Goal: Task Accomplishment & Management: Complete application form

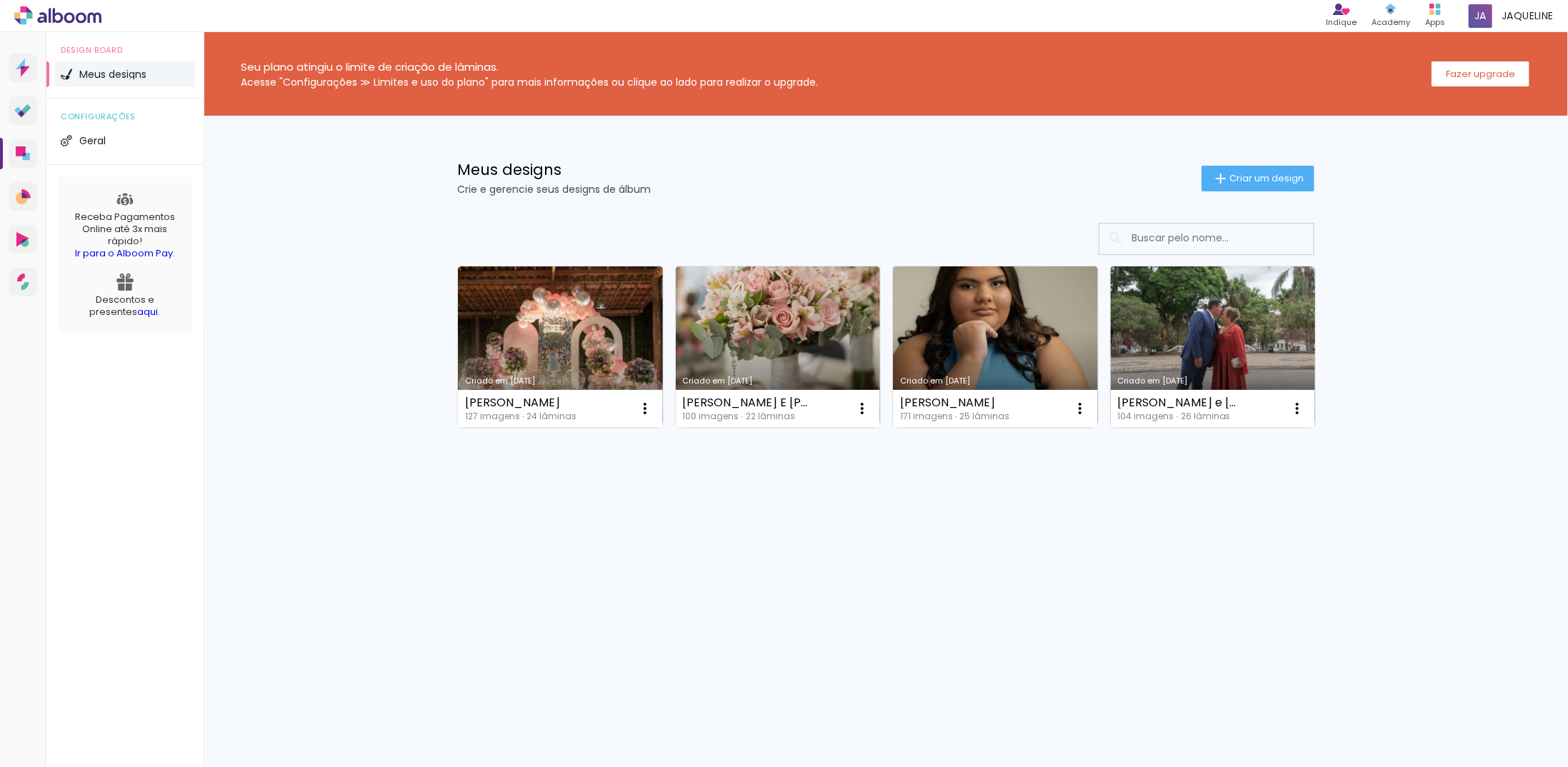
click at [1204, 320] on link "Criado em [DATE]" at bounding box center [1213, 347] width 205 height 161
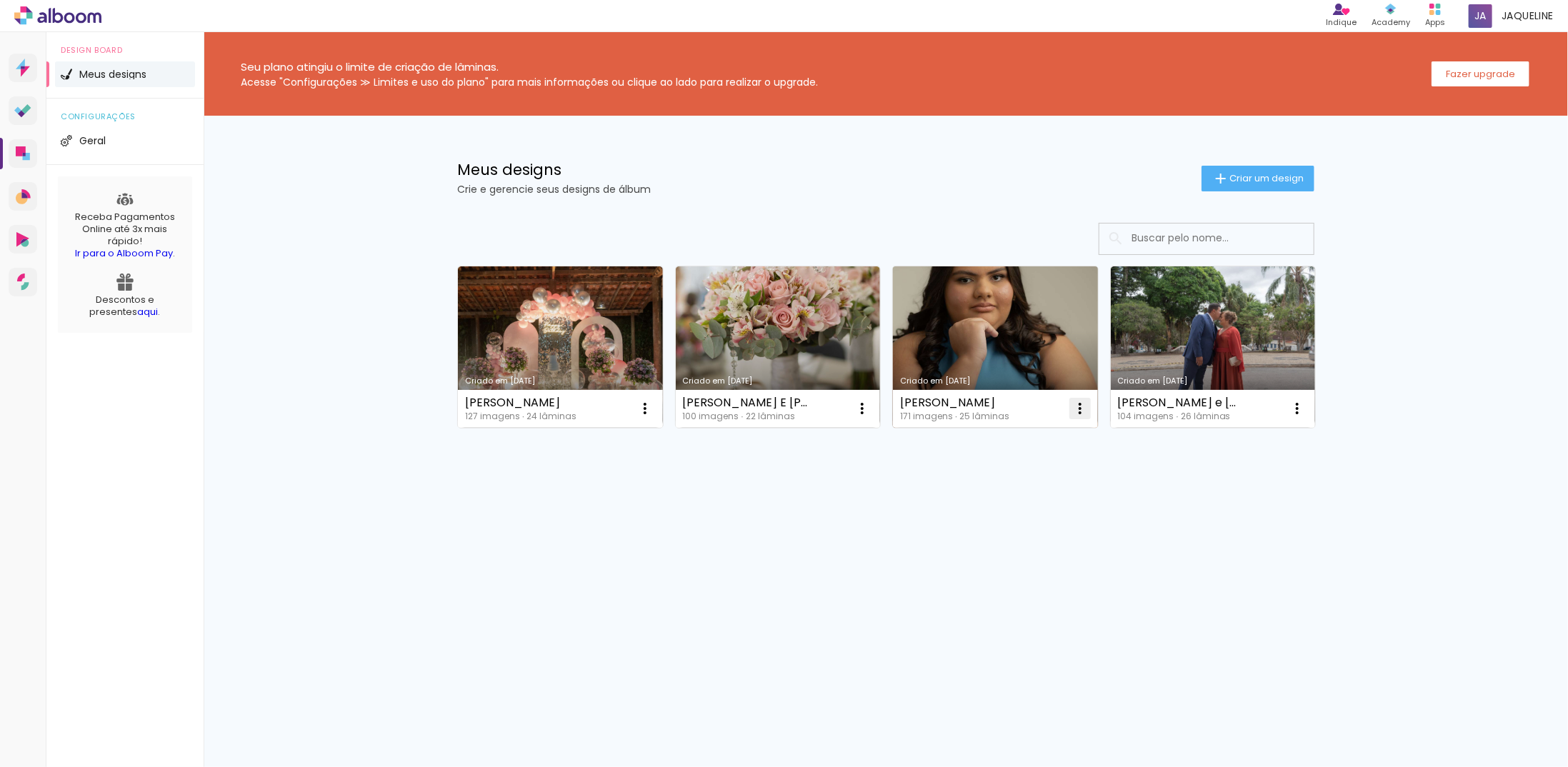
click at [1078, 403] on iron-icon at bounding box center [1080, 409] width 17 height 17
click at [1004, 497] on span "Excluir" at bounding box center [1000, 502] width 31 height 10
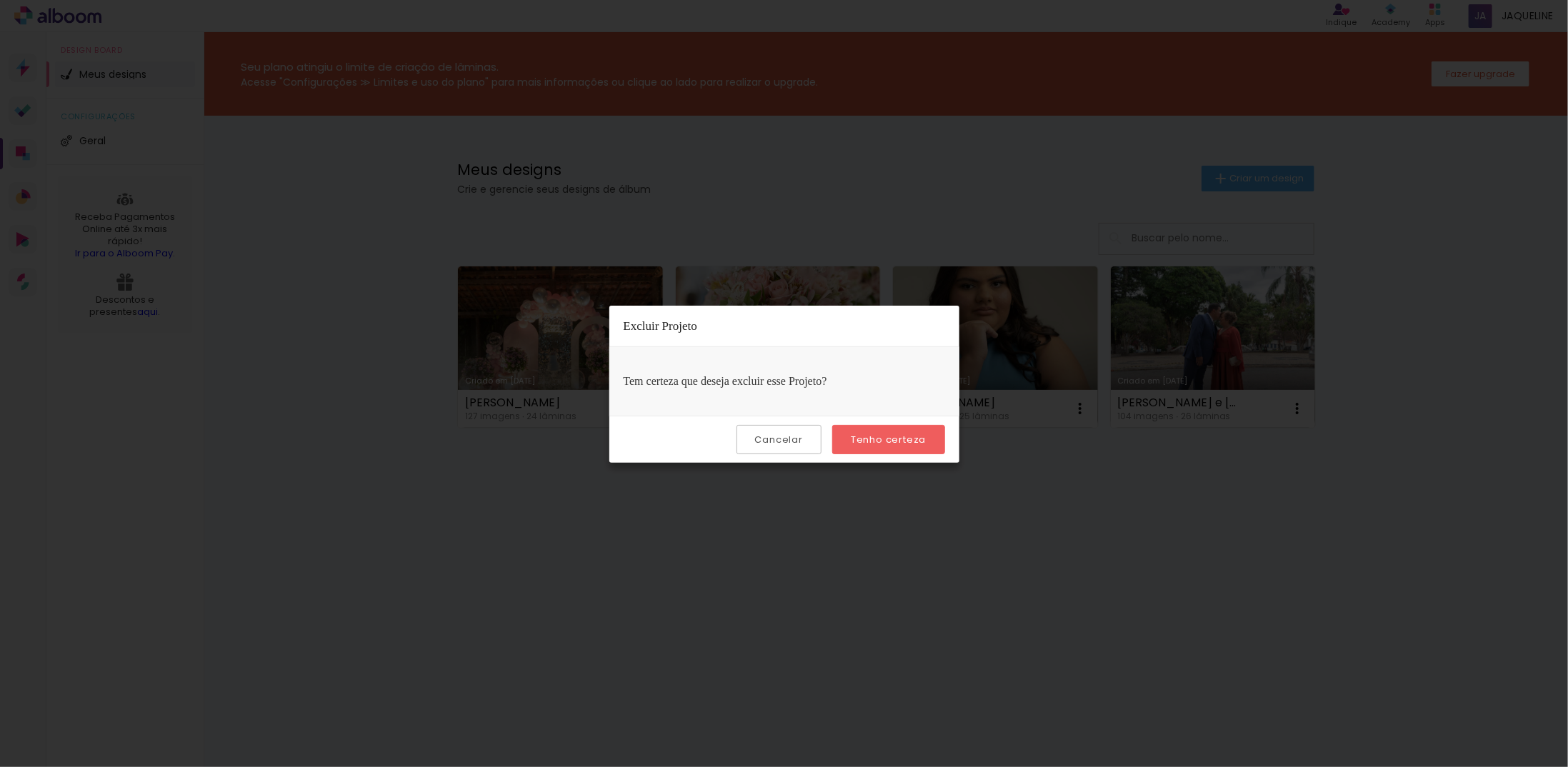
click at [0, 0] on slot "Tenho certeza" at bounding box center [0, 0] width 0 height 0
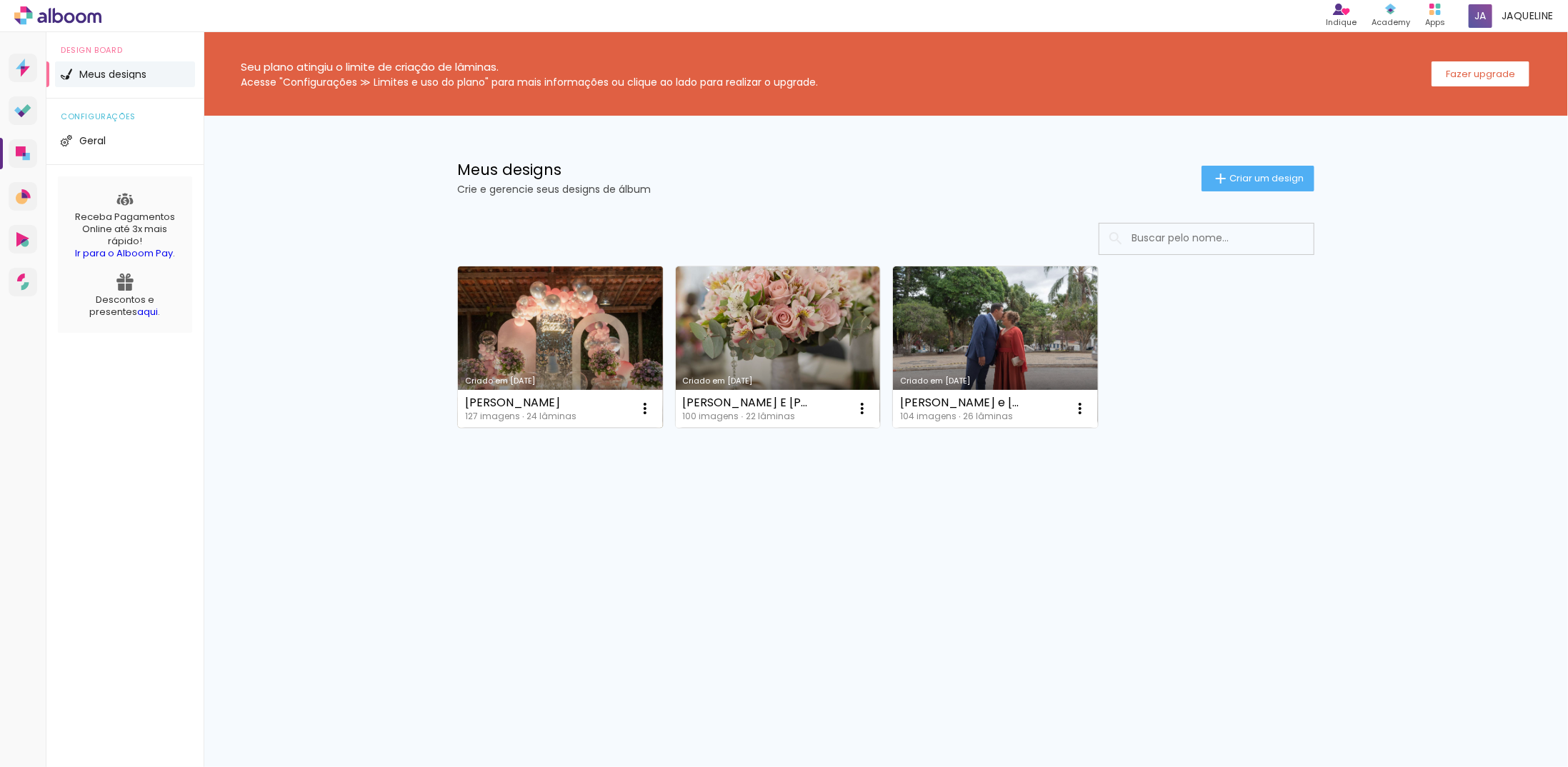
click at [513, 317] on link "[PERSON_NAME] [DATE]" at bounding box center [560, 347] width 205 height 161
click at [1239, 180] on span "Criar um design" at bounding box center [1267, 178] width 74 height 9
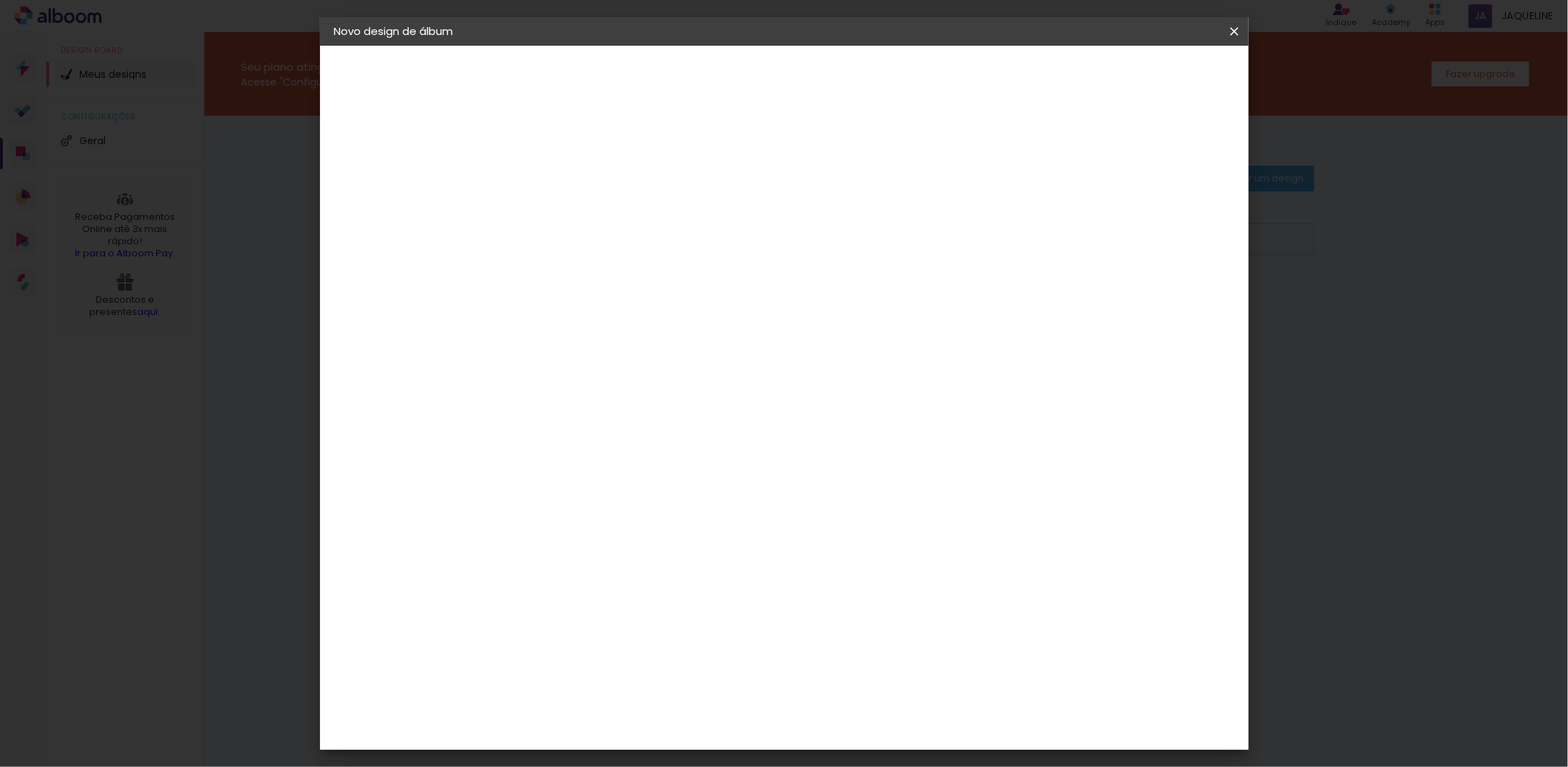
click at [568, 188] on input at bounding box center [568, 192] width 0 height 22
type input "continuação [PERSON_NAME]"
type paper-input "continuação [PERSON_NAME]"
click at [0, 0] on slot "Avançar" at bounding box center [0, 0] width 0 height 0
click at [618, 271] on input at bounding box center [604, 271] width 144 height 18
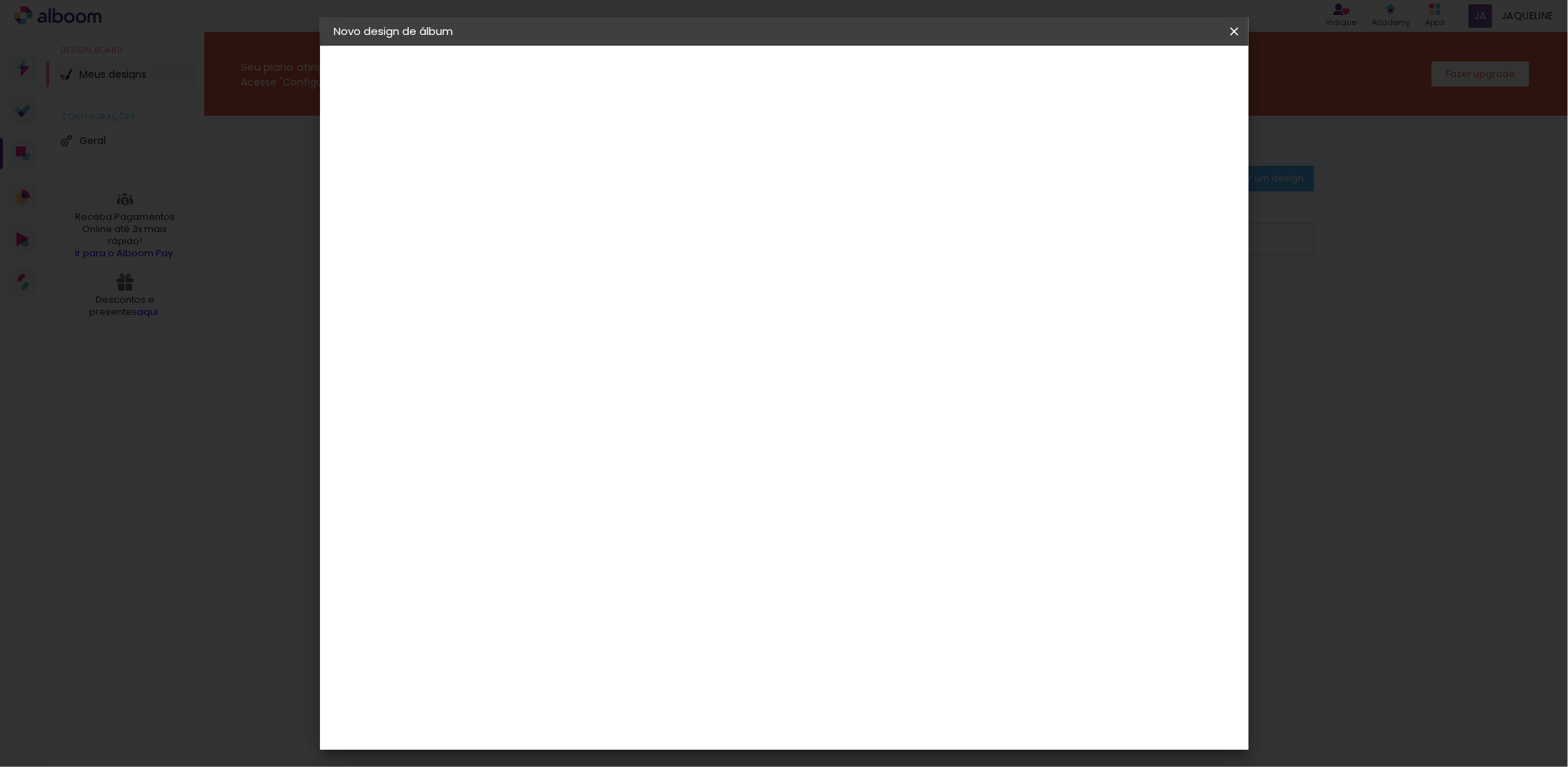
type input "inov"
type paper-input "inov"
click at [612, 313] on paper-item "Inove" at bounding box center [590, 323] width 126 height 32
click at [583, 320] on div "Inove" at bounding box center [573, 323] width 31 height 12
click at [648, 167] on div "Fornecedor Escolha um fornecedor ou avance com o tamanho livre. Voltar Avançar" at bounding box center [662, 106] width 313 height 122
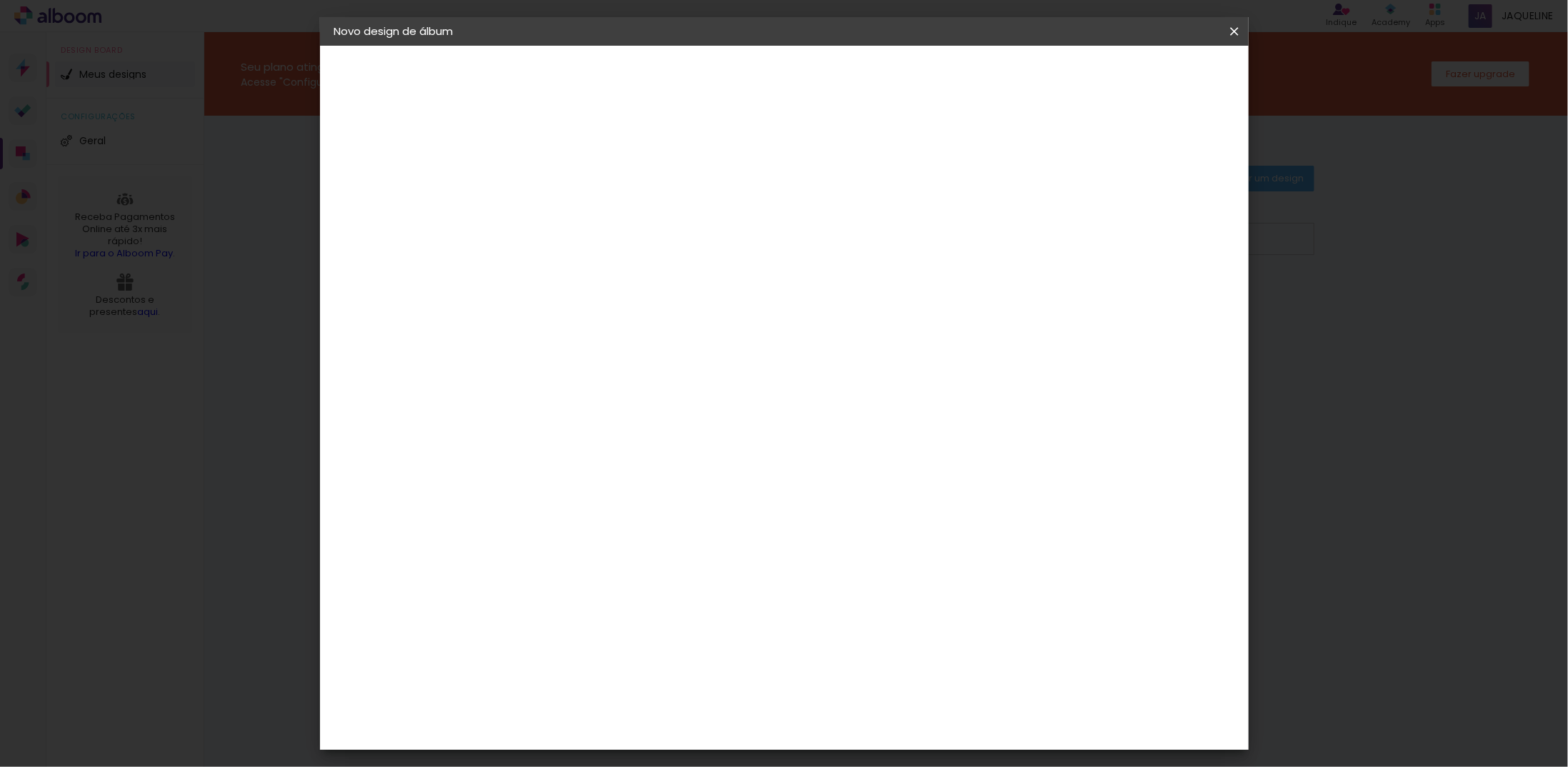
click at [574, 312] on paper-item "Inove" at bounding box center [590, 323] width 126 height 32
click at [702, 167] on div "Fornecedor Escolha um fornecedor ou avance com o tamanho livre. Voltar Avançar" at bounding box center [662, 106] width 313 height 122
click at [790, 292] on div "Sugerir uma encadernadora" at bounding box center [745, 297] width 88 height 22
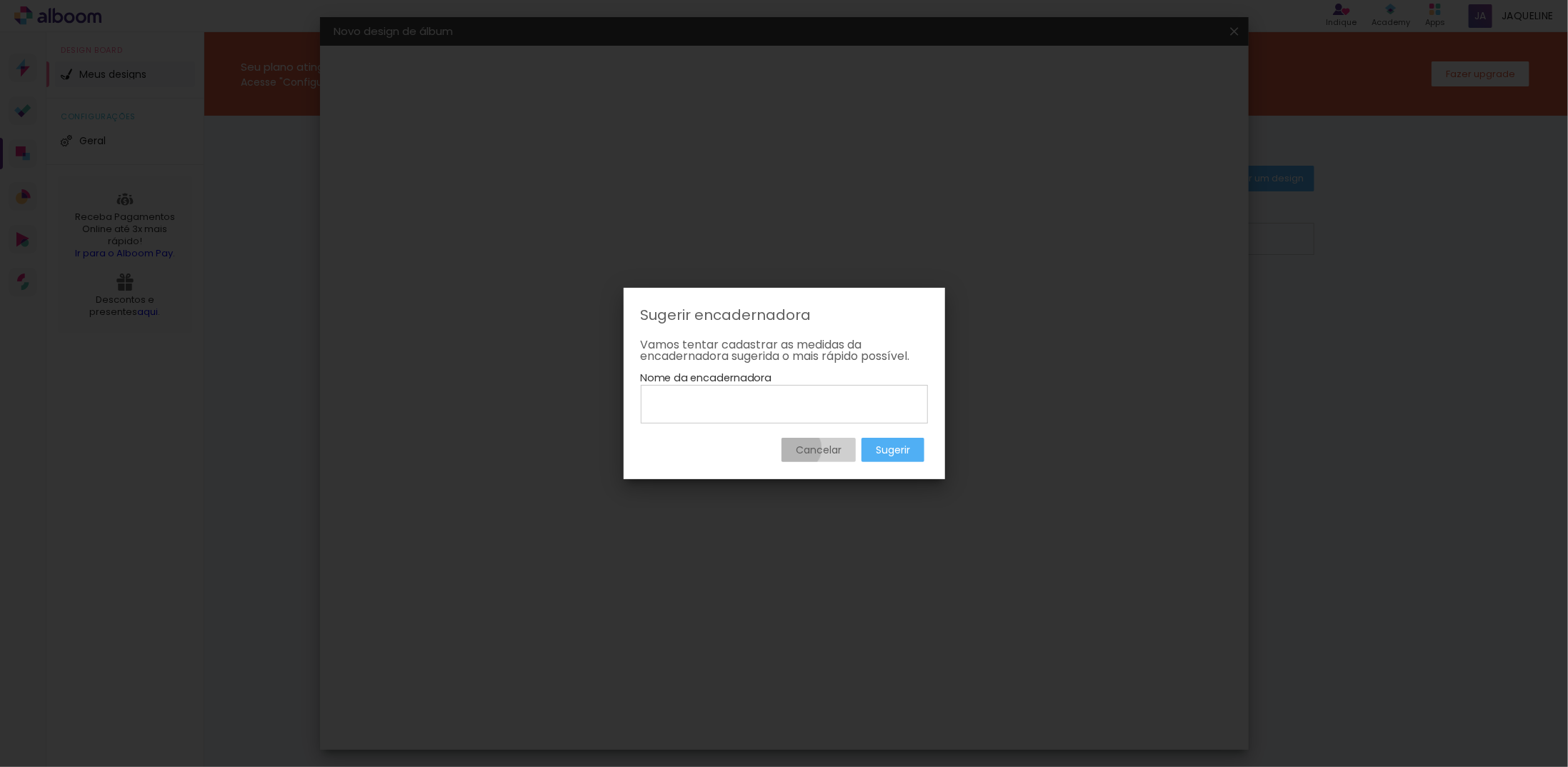
click at [0, 0] on slot "Cancelar" at bounding box center [0, 0] width 0 height 0
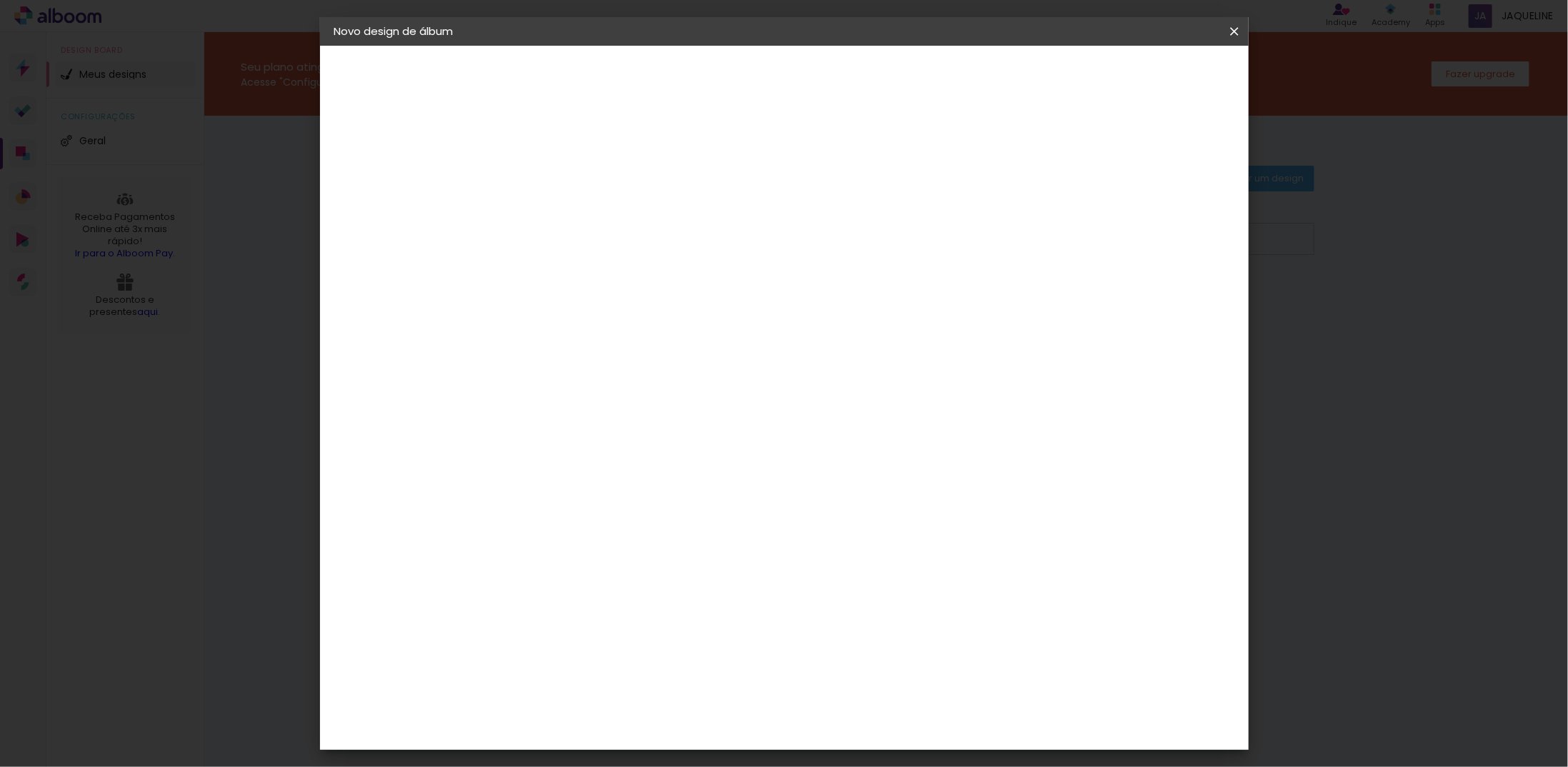
click at [0, 0] on slot "Avançar" at bounding box center [0, 0] width 0 height 0
click at [724, 72] on paper-button "Voltar" at bounding box center [694, 75] width 58 height 24
click at [0, 0] on slot "Tamanho Livre" at bounding box center [0, 0] width 0 height 0
drag, startPoint x: 945, startPoint y: 217, endPoint x: 901, endPoint y: 220, distance: 44.1
click at [798, 220] on paper-item "Tamanho Livre" at bounding box center [734, 217] width 127 height 32
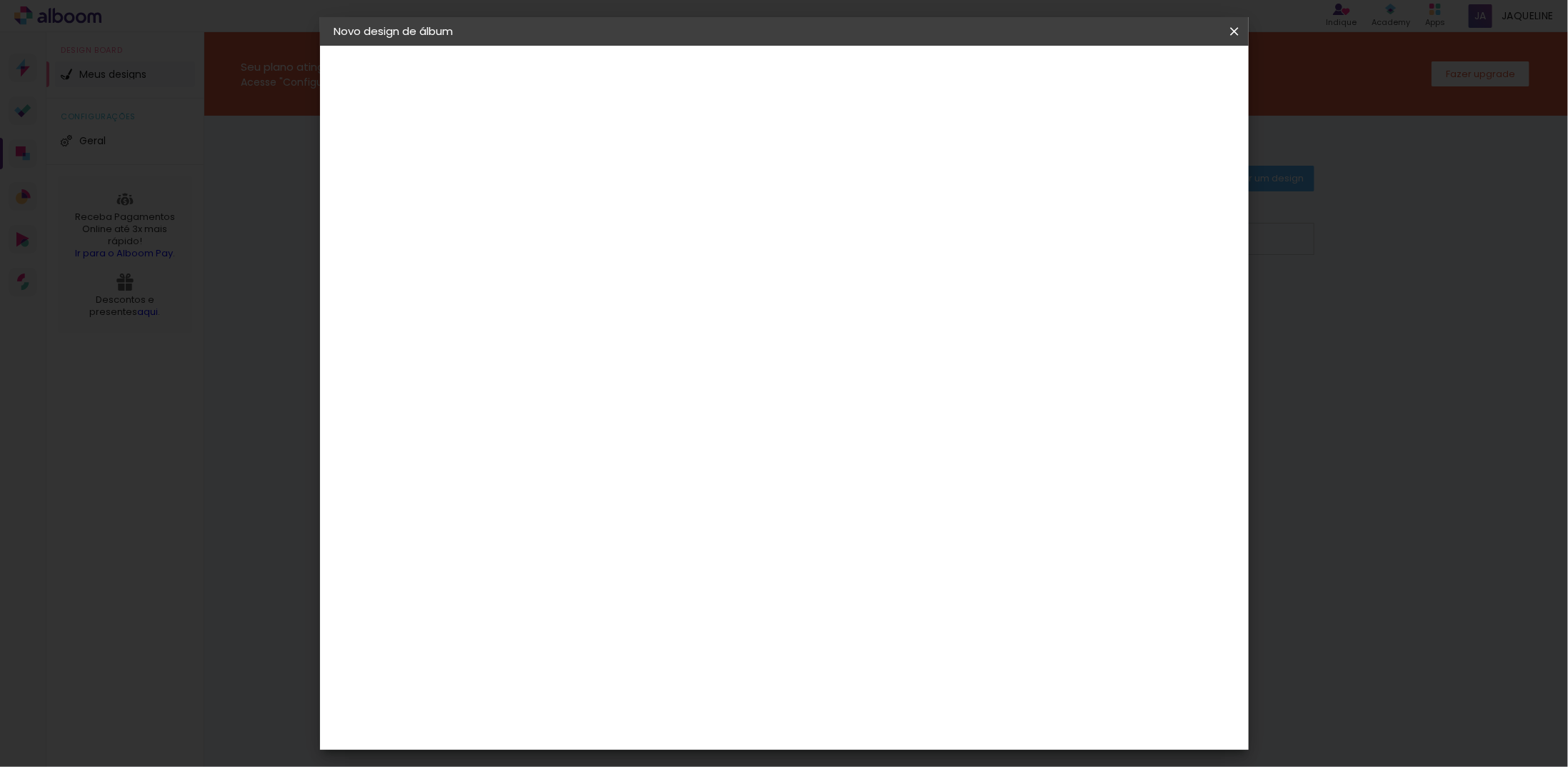
click at [0, 0] on slot "Tamanho Livre" at bounding box center [0, 0] width 0 height 0
click at [559, 269] on input "inov" at bounding box center [590, 271] width 116 height 18
drag, startPoint x: 567, startPoint y: 268, endPoint x: 494, endPoint y: 269, distance: 73.0
click at [494, 46] on quentale-album-spec "Iniciar design Iniciar design" at bounding box center [784, 46] width 929 height 0
click at [570, 320] on div "Inove" at bounding box center [573, 323] width 31 height 12
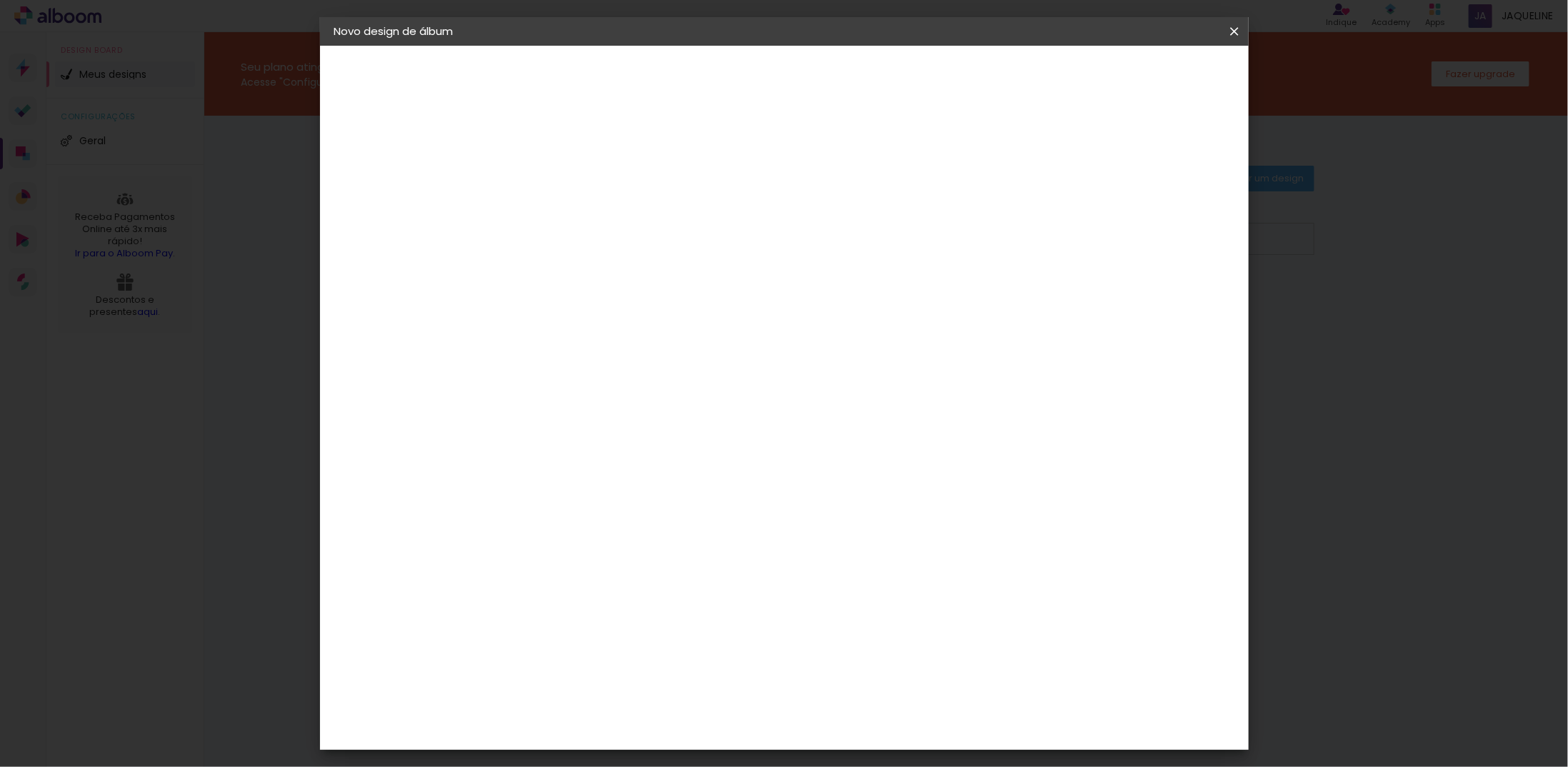
click at [819, 167] on div "Fornecedor Escolha um fornecedor ou avance com o tamanho livre. Voltar Avançar" at bounding box center [662, 106] width 313 height 122
click at [0, 0] on slot "Tamanho Livre" at bounding box center [0, 0] width 0 height 0
click at [819, 167] on div "Fornecedor Escolha um fornecedor ou avance com o tamanho livre. Voltar Avançar" at bounding box center [662, 106] width 313 height 122
click at [0, 0] on slot "Avançar" at bounding box center [0, 0] width 0 height 0
click at [1145, 77] on span "Iniciar design" at bounding box center [1113, 75] width 65 height 10
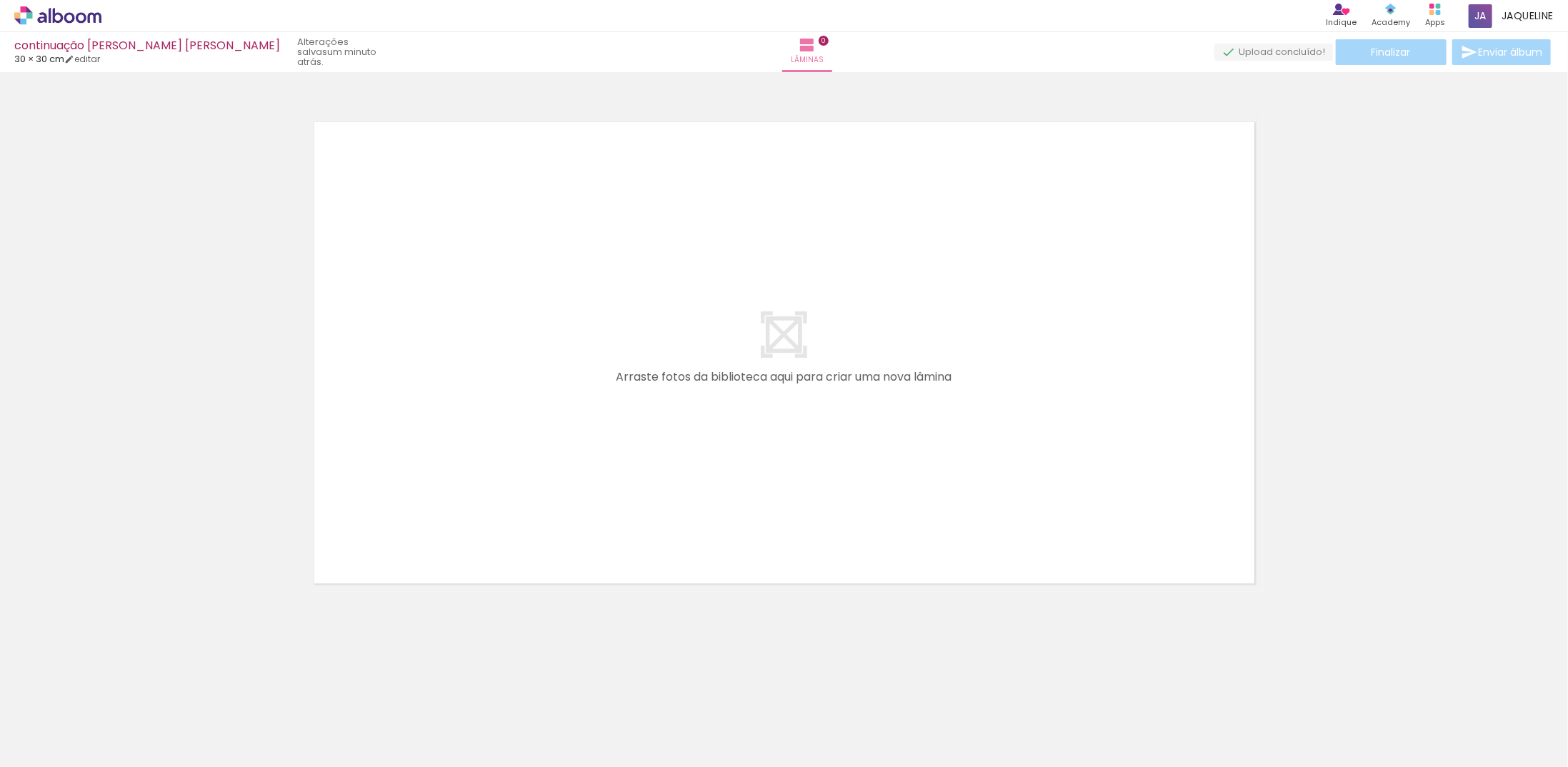
click at [306, 727] on div at bounding box center [303, 719] width 71 height 47
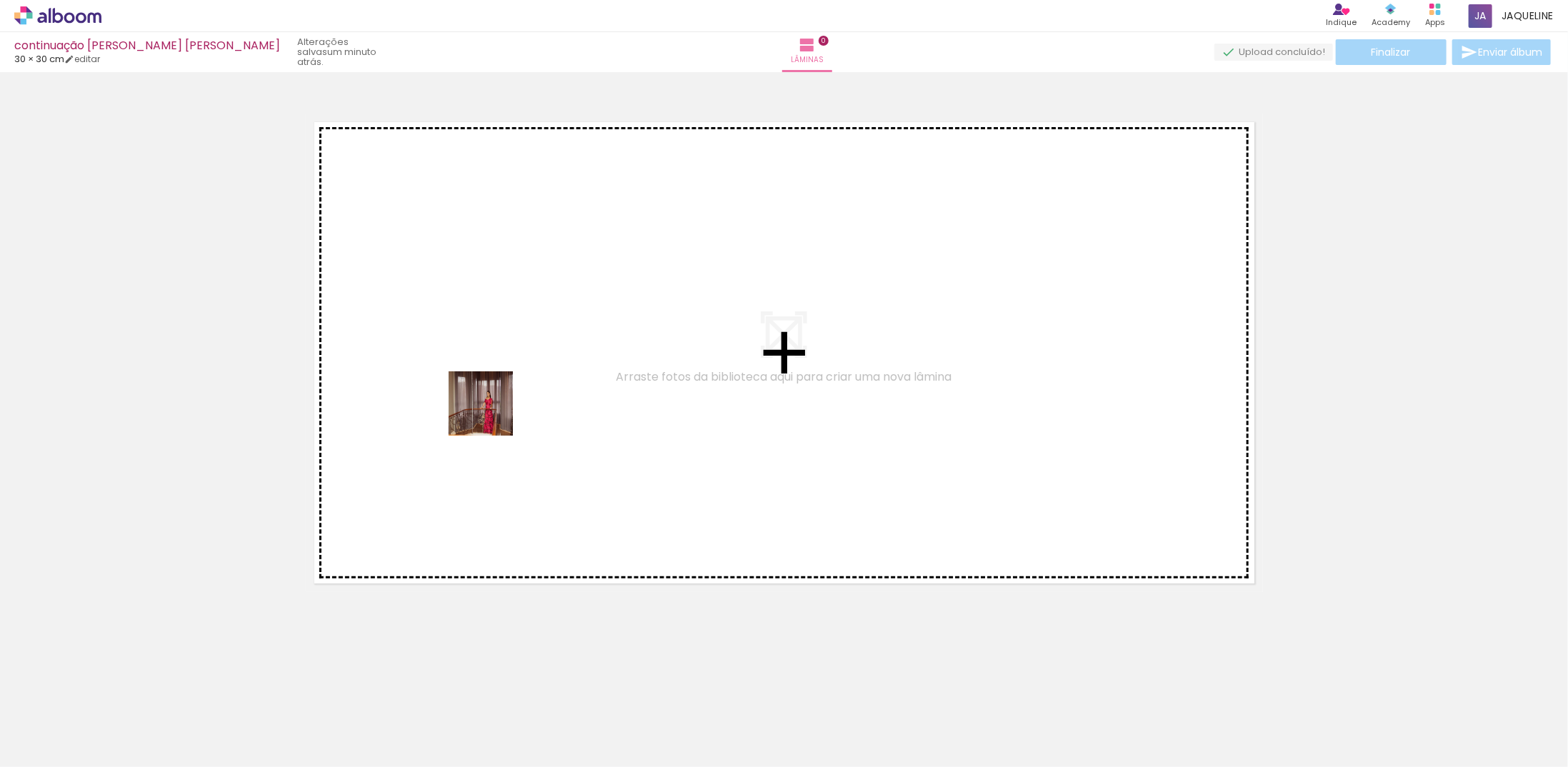
drag, startPoint x: 309, startPoint y: 730, endPoint x: 493, endPoint y: 411, distance: 368.3
click at [493, 411] on quentale-workspace at bounding box center [784, 383] width 1568 height 767
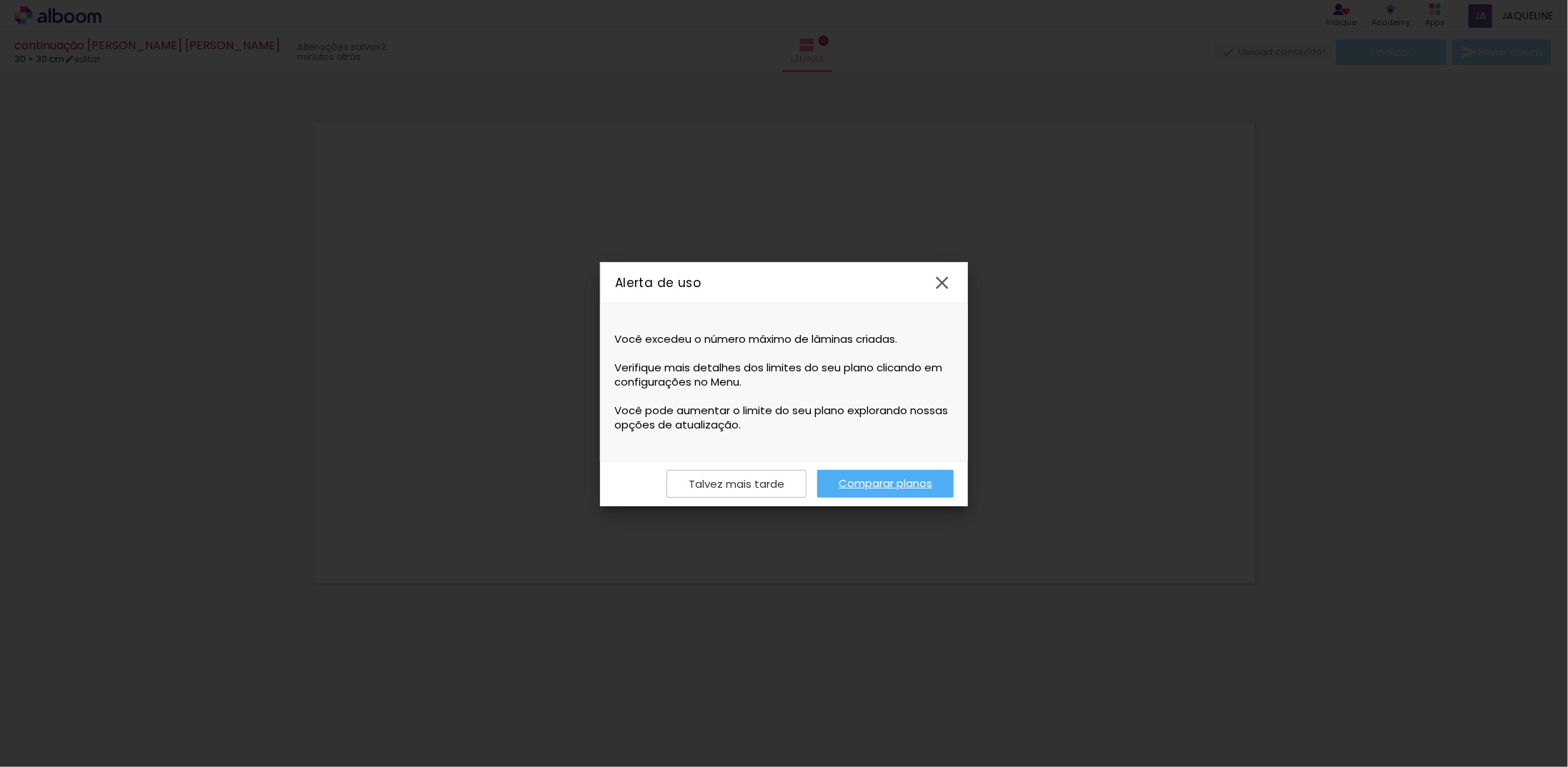
click at [941, 282] on iron-icon at bounding box center [943, 283] width 22 height 22
